Goal: Information Seeking & Learning: Learn about a topic

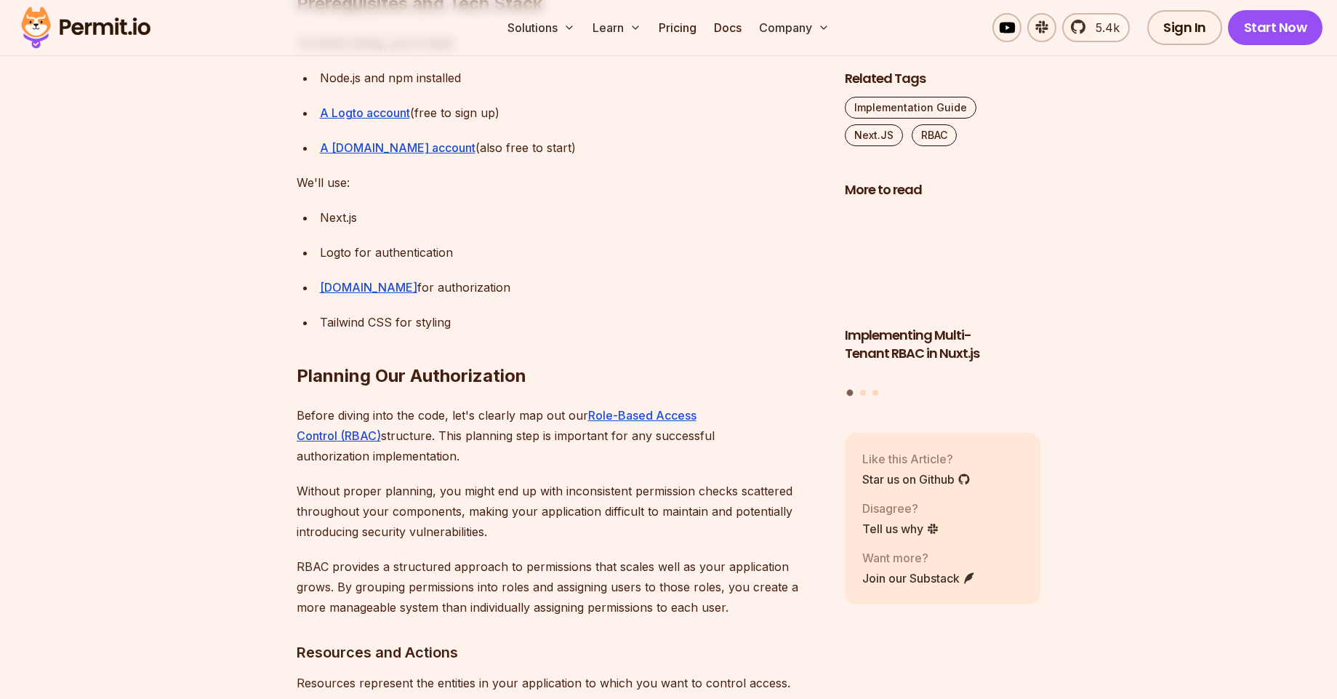
scroll to position [1658, 0]
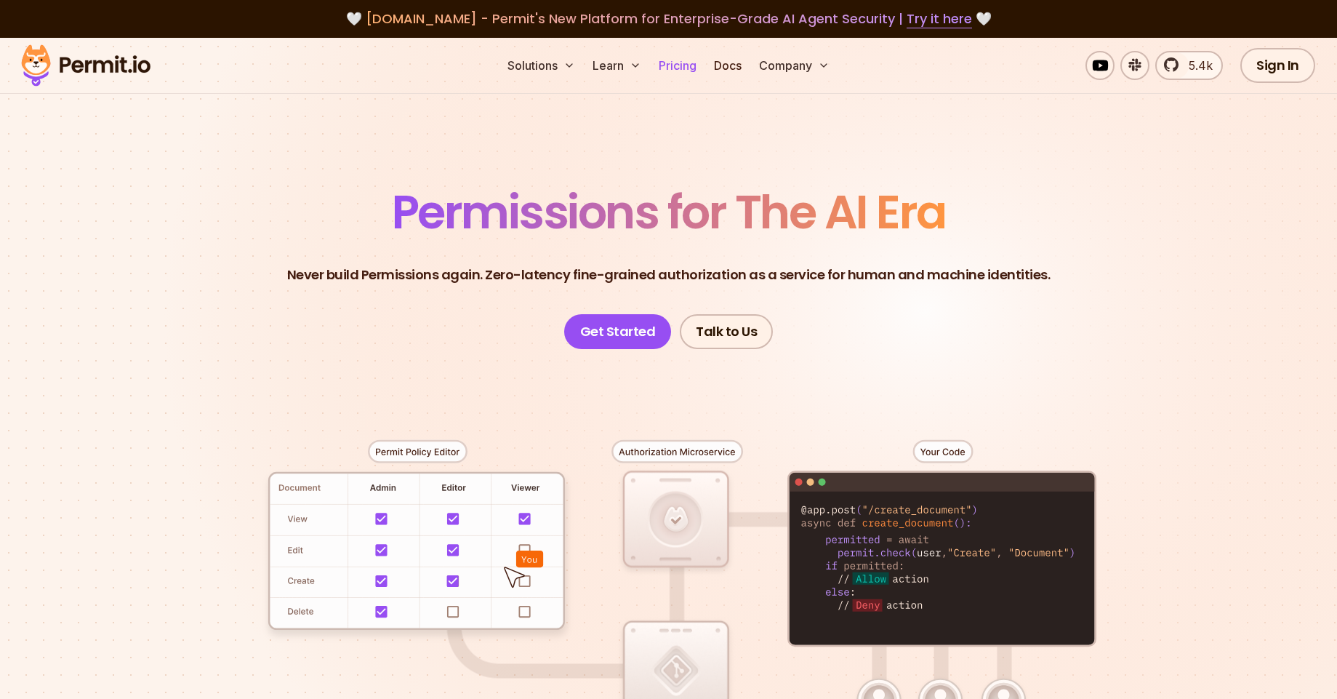
click at [691, 65] on link "Pricing" at bounding box center [677, 65] width 49 height 29
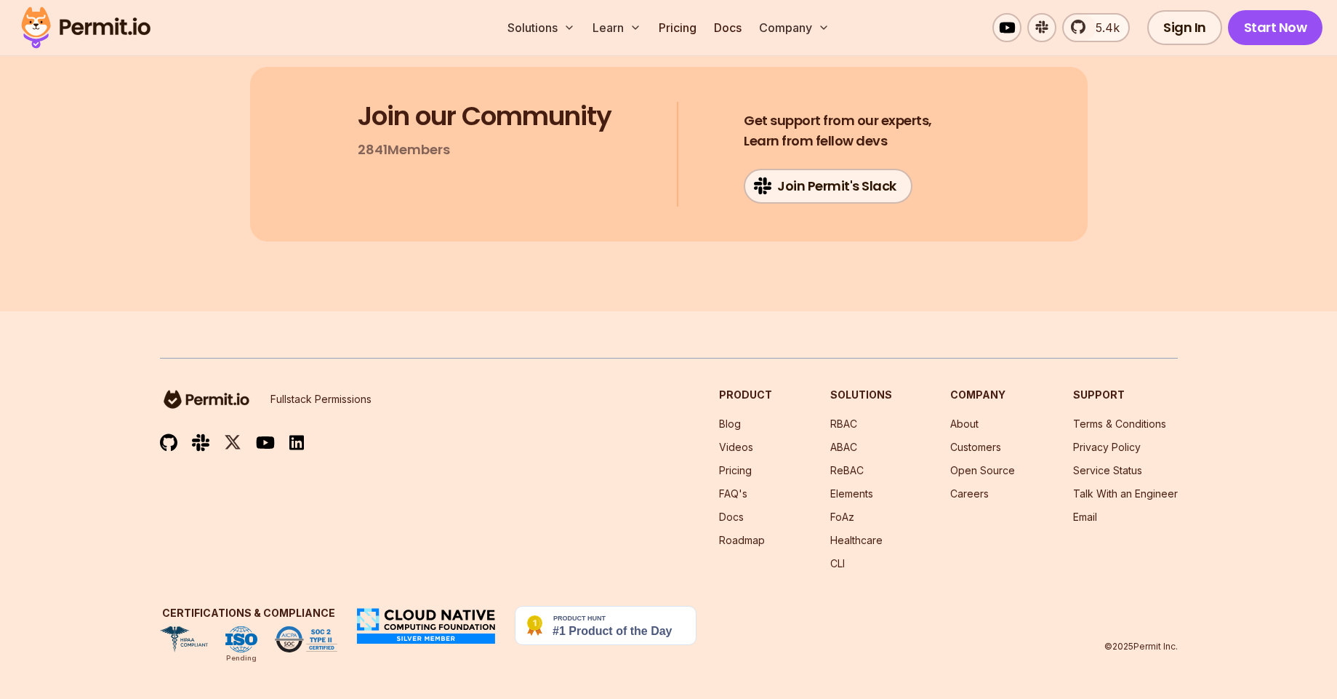
scroll to position [14486, 0]
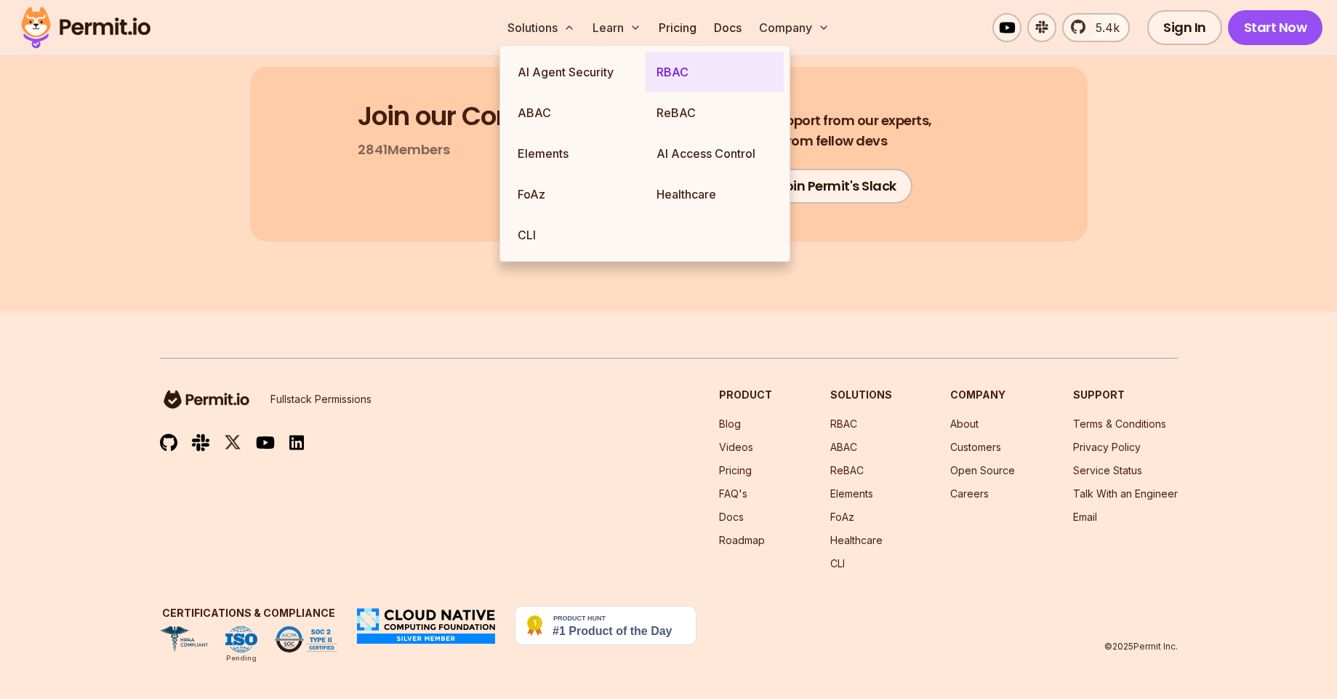
click at [667, 68] on link "RBAC" at bounding box center [714, 72] width 139 height 41
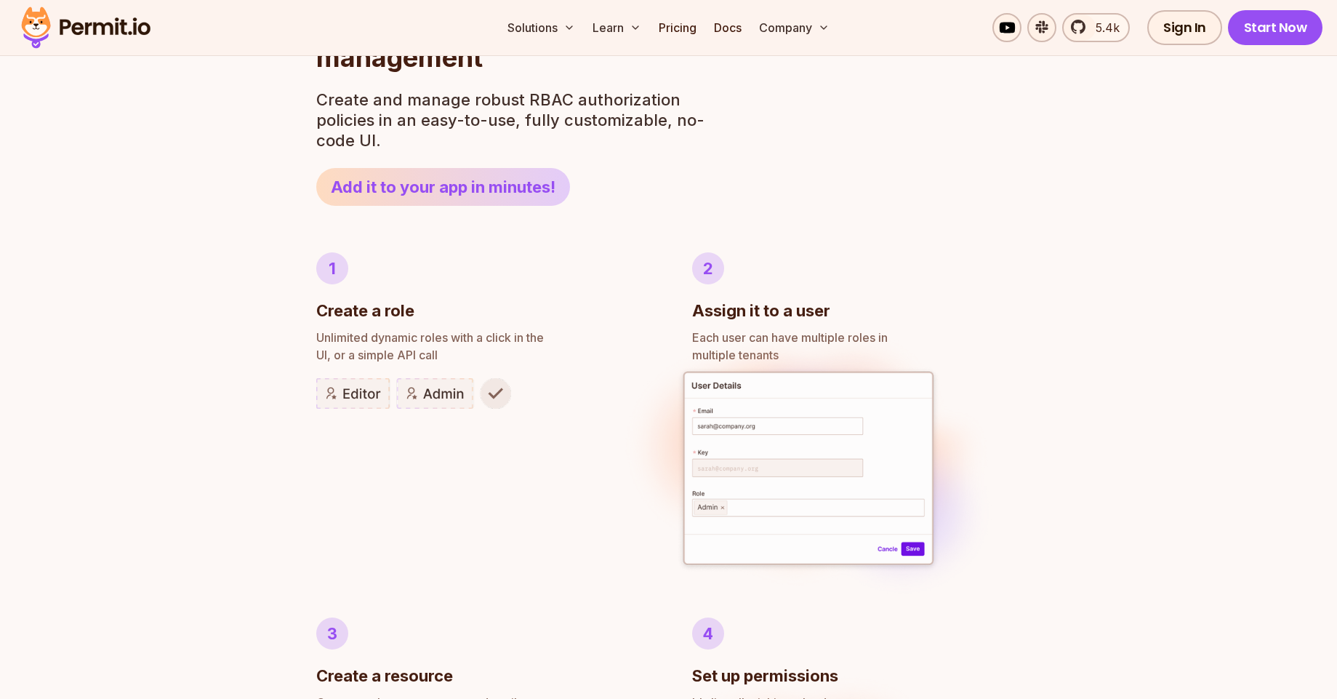
scroll to position [436, 0]
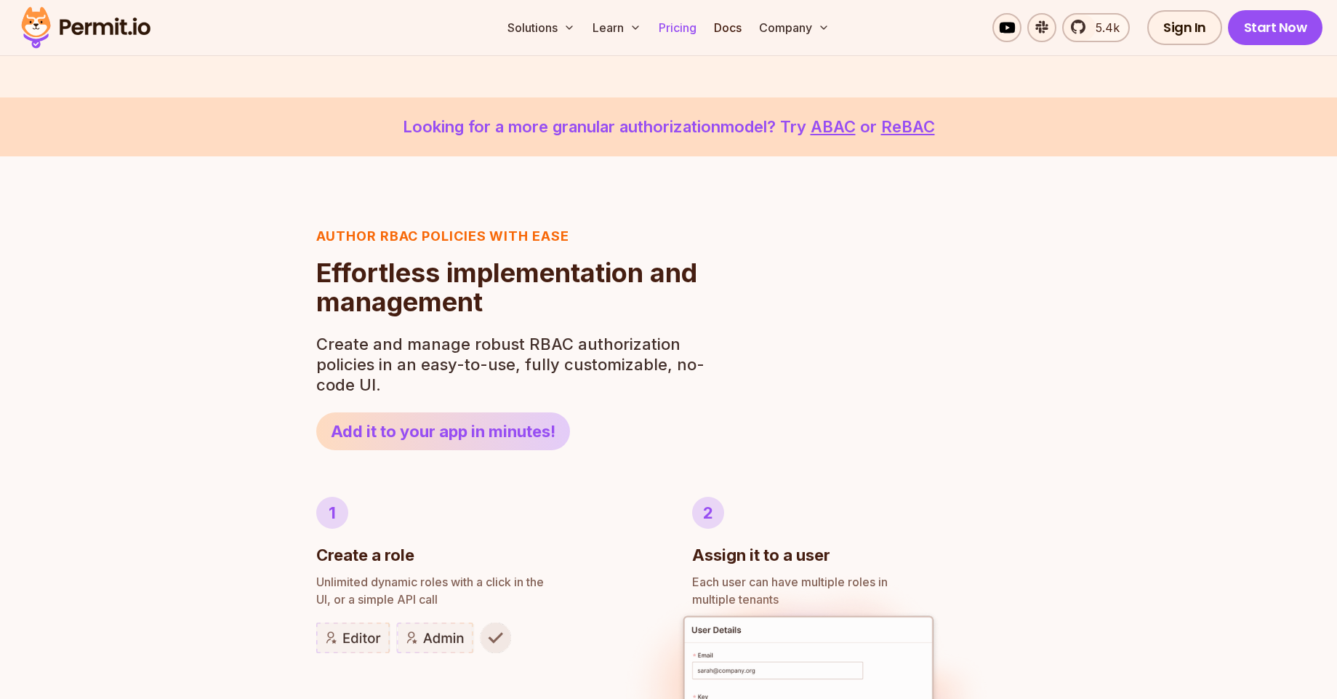
click at [690, 23] on link "Pricing" at bounding box center [677, 27] width 49 height 29
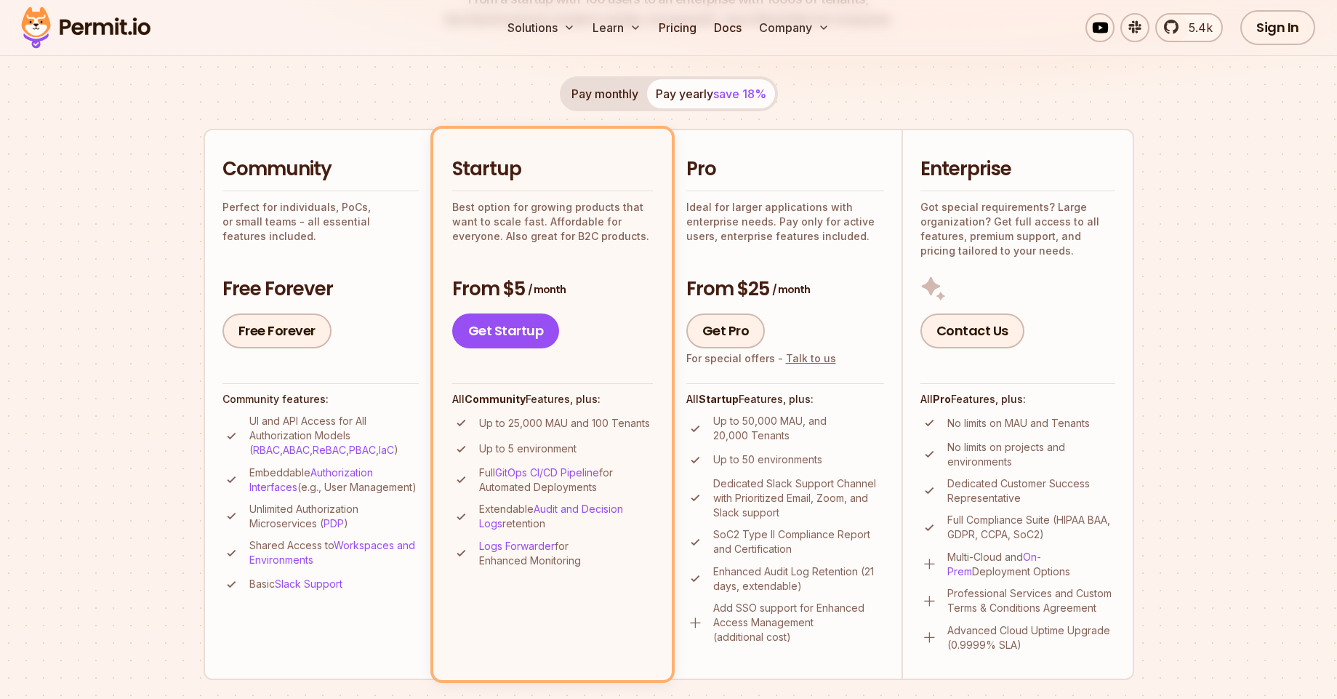
scroll to position [262, 0]
